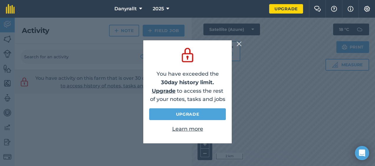
click at [238, 45] on img at bounding box center [238, 43] width 5 height 7
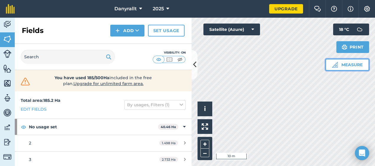
click at [336, 63] on img at bounding box center [335, 65] width 6 height 6
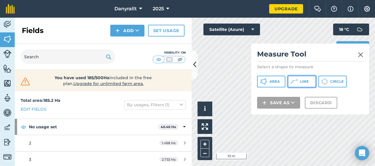
click at [298, 82] on button "Line" at bounding box center [302, 82] width 28 height 12
click at [359, 54] on img at bounding box center [360, 54] width 5 height 7
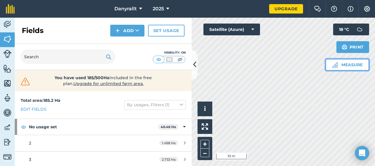
click at [339, 68] on button "Measure" at bounding box center [347, 65] width 44 height 12
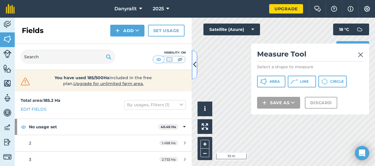
click at [194, 62] on icon at bounding box center [194, 65] width 3 height 10
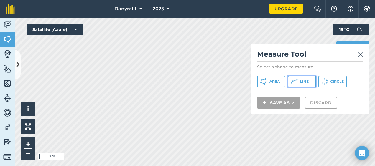
click at [302, 82] on span "Line" at bounding box center [304, 81] width 9 height 5
click at [319, 110] on div "Measure Tool Select a shape to measure Area Line Circle Save as Discard" at bounding box center [310, 79] width 118 height 71
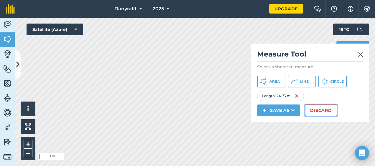
click at [312, 113] on button "Discard" at bounding box center [321, 111] width 32 height 12
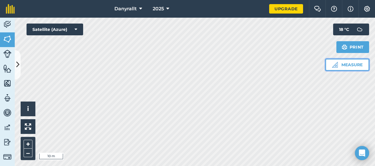
click at [333, 67] on img at bounding box center [335, 65] width 6 height 6
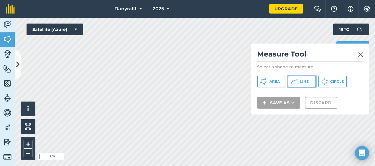
click at [267, 82] on icon at bounding box center [263, 81] width 7 height 7
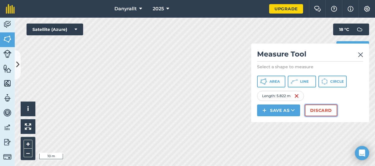
click at [329, 108] on button "Discard" at bounding box center [321, 111] width 32 height 12
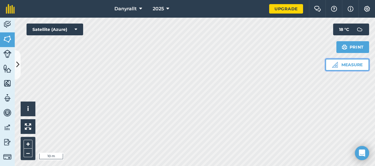
click at [338, 64] on button "Measure" at bounding box center [347, 65] width 44 height 12
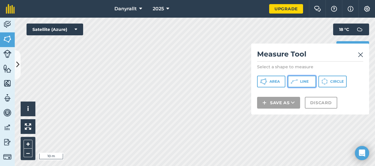
click at [298, 84] on button "Line" at bounding box center [302, 82] width 28 height 12
click at [363, 55] on div "Measure Tool Select a shape to measure Area Line Circle Save as Discard" at bounding box center [310, 79] width 118 height 71
click at [361, 55] on img at bounding box center [360, 54] width 5 height 7
